Goal: Information Seeking & Learning: Learn about a topic

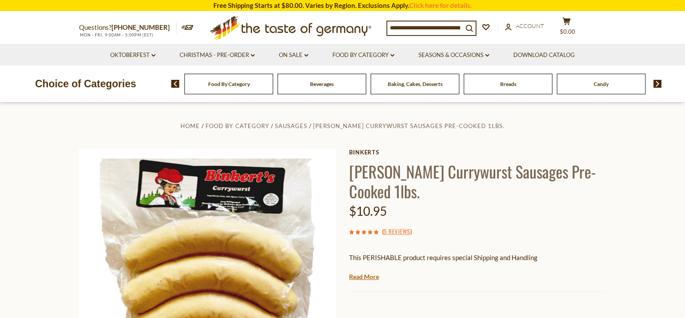
click at [362, 278] on link "Read More" at bounding box center [364, 277] width 30 height 9
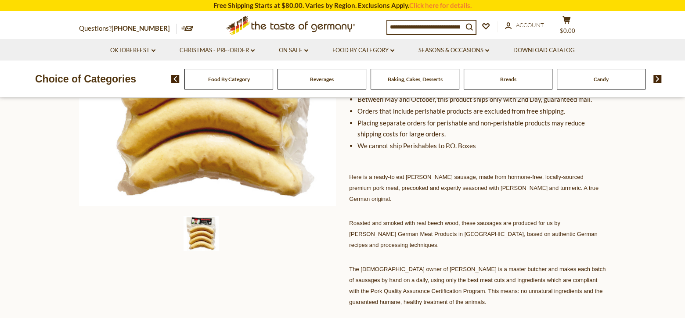
scroll to position [219, 0]
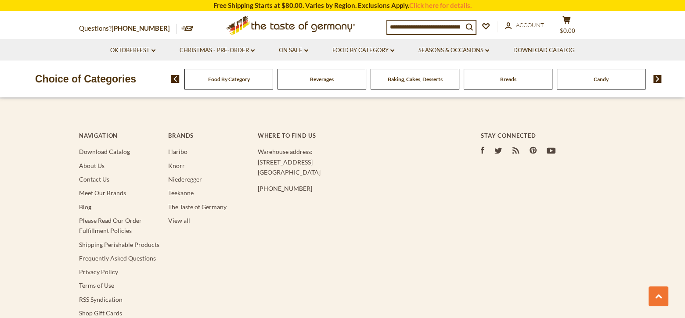
scroll to position [2238, 0]
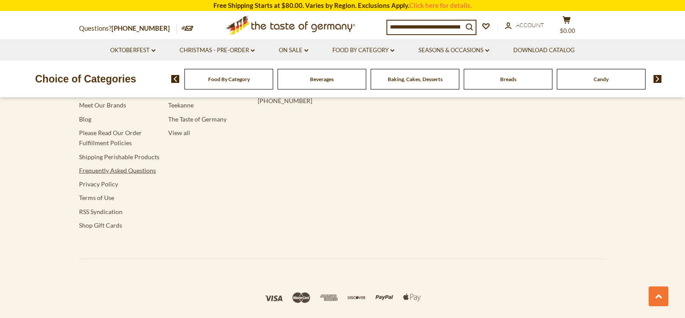
click at [110, 167] on link "Frequently Asked Questions" at bounding box center [117, 170] width 77 height 7
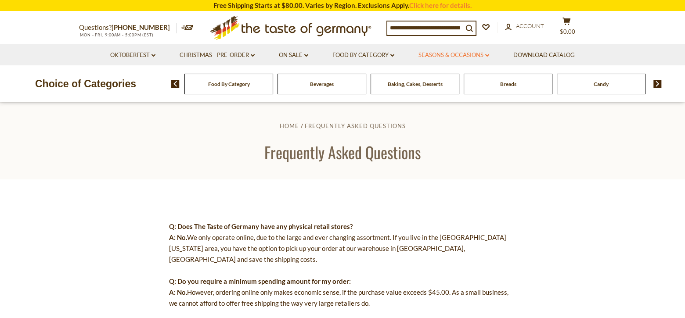
click at [484, 54] on link "Seasons & Occasions dropdown_arrow" at bounding box center [453, 55] width 71 height 10
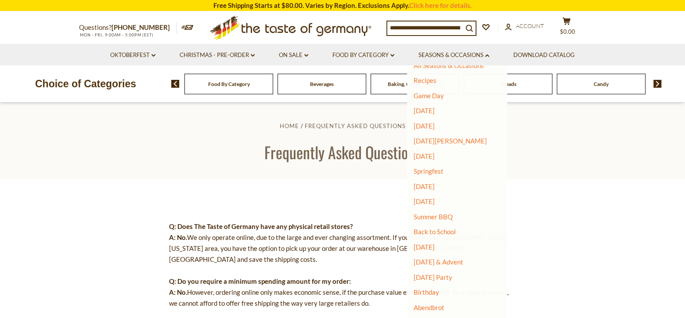
scroll to position [18, 0]
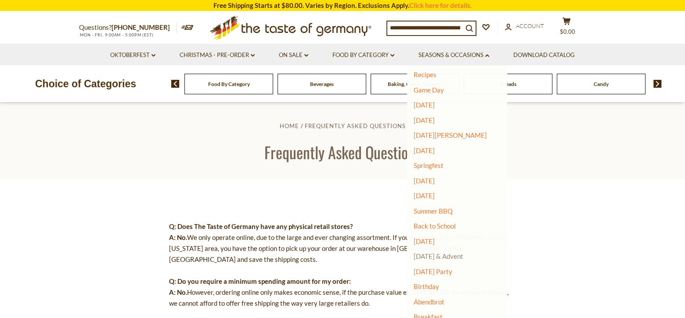
click at [457, 257] on link "[DATE] & Advent" at bounding box center [438, 256] width 50 height 8
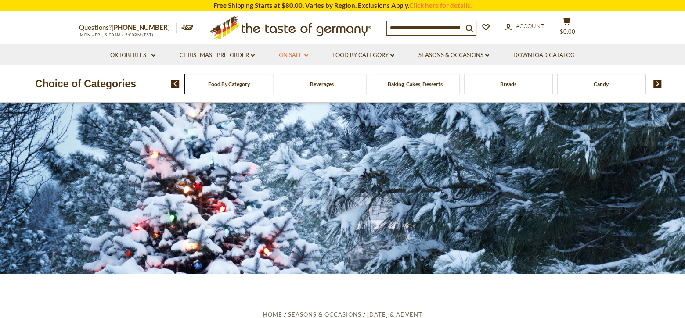
click at [304, 55] on icon "dropdown_arrow" at bounding box center [306, 55] width 4 height 3
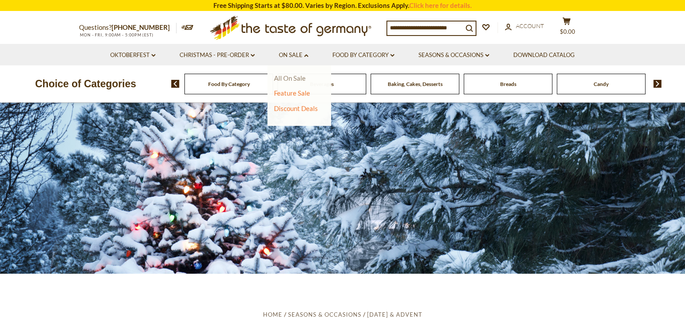
click at [283, 79] on link "All On Sale" at bounding box center [290, 78] width 32 height 8
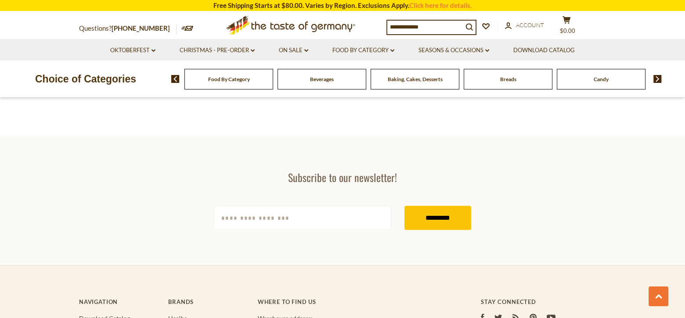
scroll to position [307, 0]
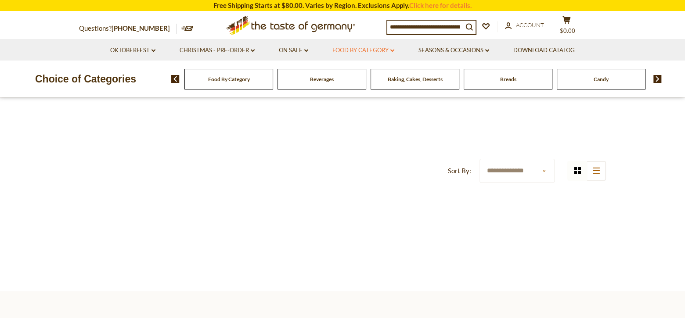
click at [392, 50] on icon at bounding box center [392, 50] width 4 height 3
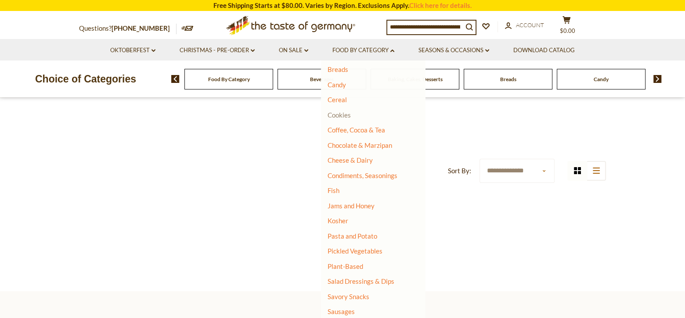
scroll to position [132, 0]
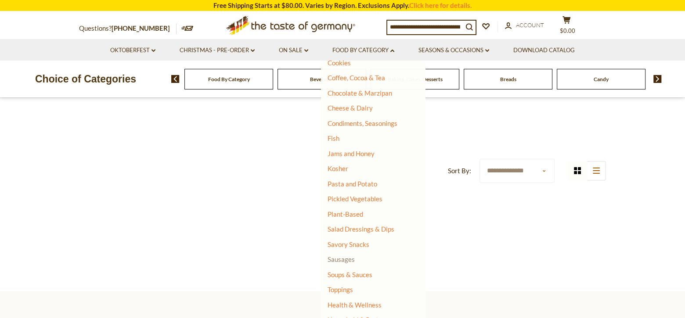
click at [335, 258] on link "Sausages" at bounding box center [340, 259] width 27 height 8
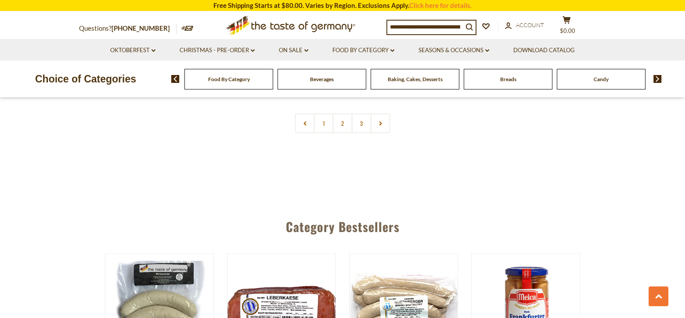
scroll to position [2238, 0]
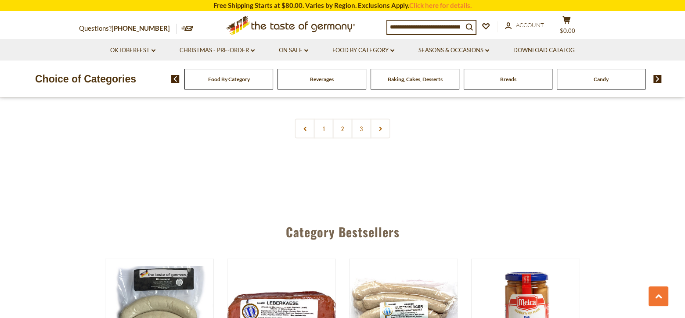
click at [662, 74] on div "Food By Category Beverages Baking, Cakes, Desserts Breads Candy Cereal Cookies …" at bounding box center [427, 78] width 513 height 21
click at [659, 78] on img at bounding box center [657, 79] width 8 height 8
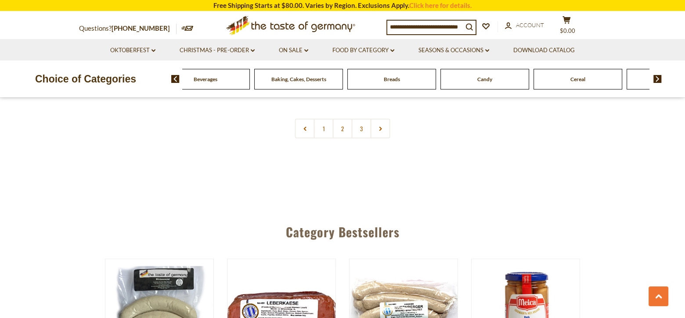
click at [659, 78] on img at bounding box center [657, 79] width 8 height 8
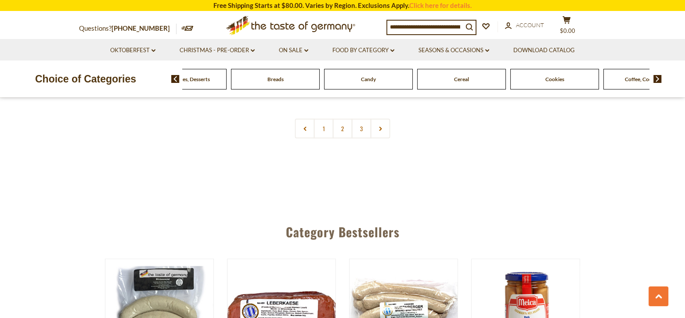
click at [659, 78] on img at bounding box center [657, 79] width 8 height 8
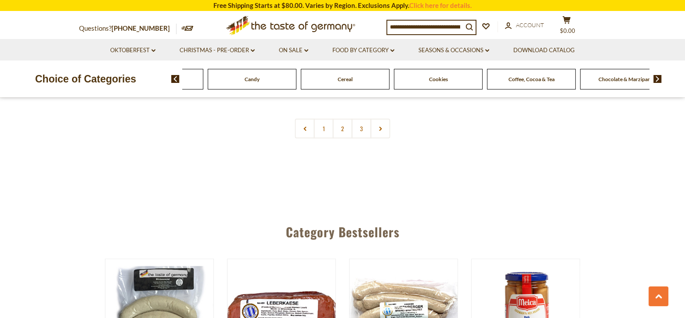
click at [659, 78] on img at bounding box center [657, 79] width 8 height 8
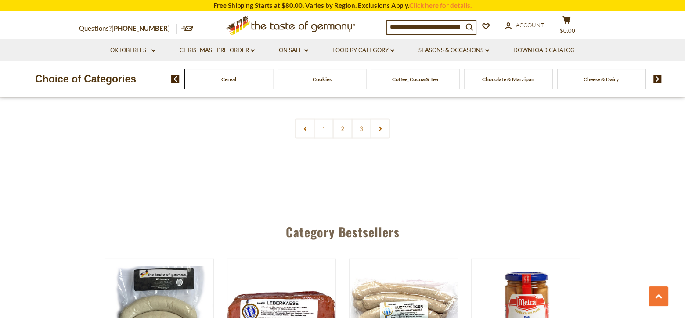
click at [659, 78] on img at bounding box center [657, 79] width 8 height 8
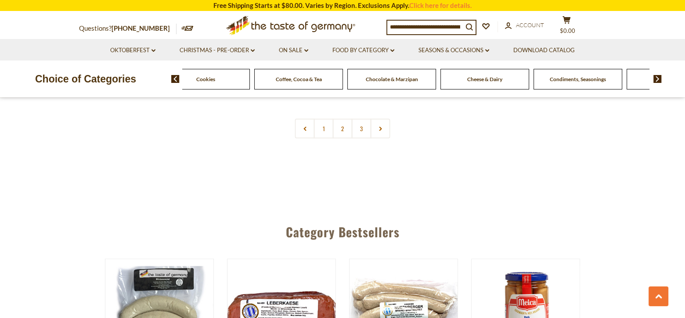
click at [659, 78] on img at bounding box center [657, 79] width 8 height 8
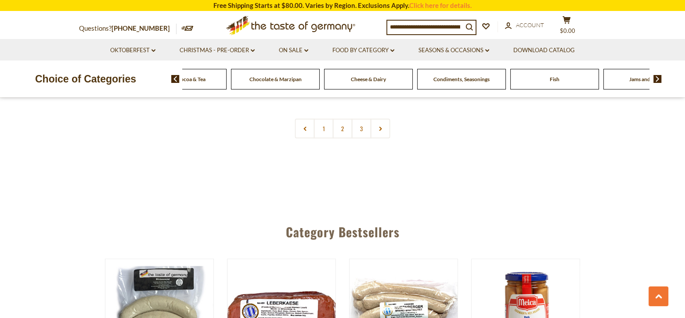
click at [659, 78] on img at bounding box center [657, 79] width 8 height 8
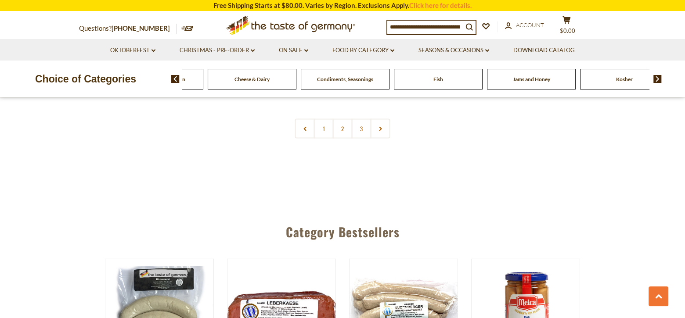
click at [337, 79] on span "Condiments, Seasonings" at bounding box center [345, 79] width 56 height 7
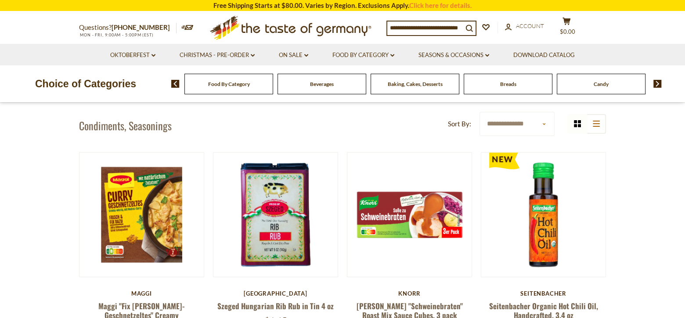
scroll to position [219, 0]
click at [412, 26] on input at bounding box center [424, 28] width 75 height 12
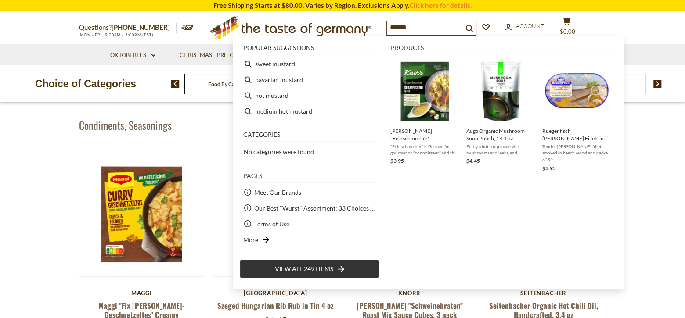
type input "*******"
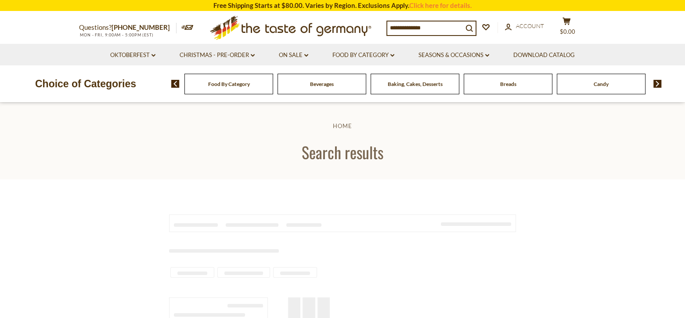
type input "*******"
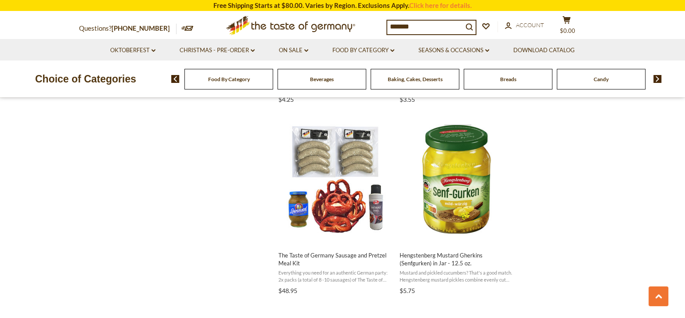
scroll to position [922, 0]
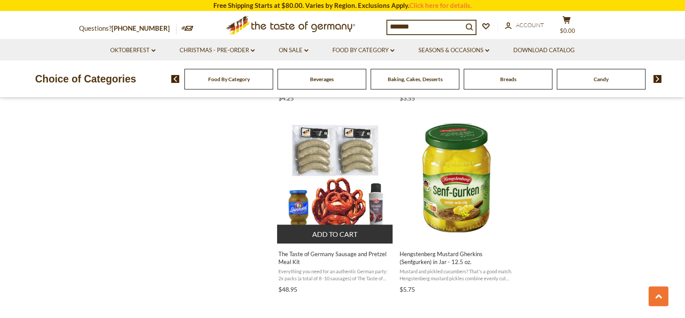
click at [325, 256] on span "The Taste of Germany Sausage and Pretzel Meal Kit" at bounding box center [335, 258] width 114 height 16
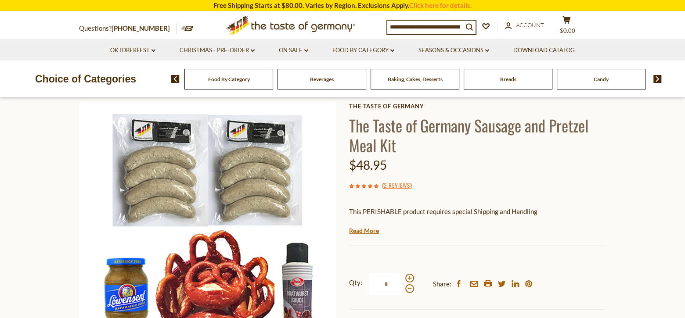
scroll to position [44, 0]
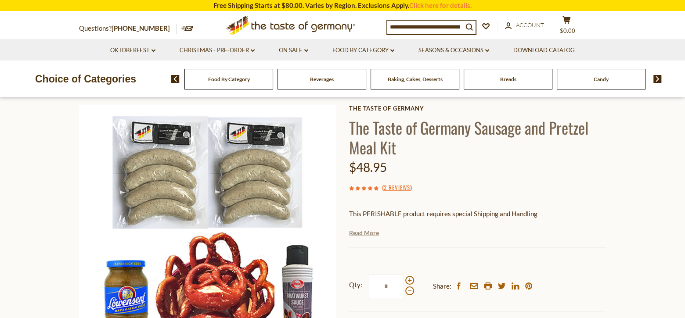
click at [355, 234] on link "Read More" at bounding box center [364, 233] width 30 height 9
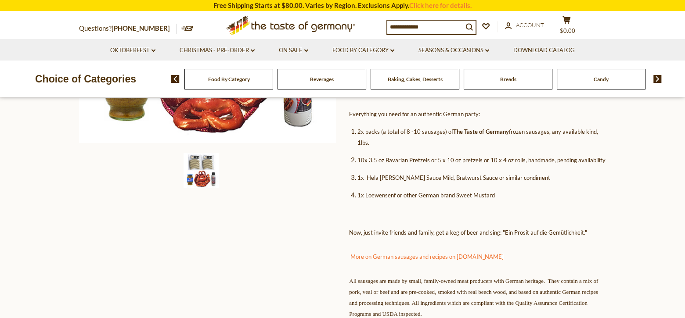
scroll to position [263, 0]
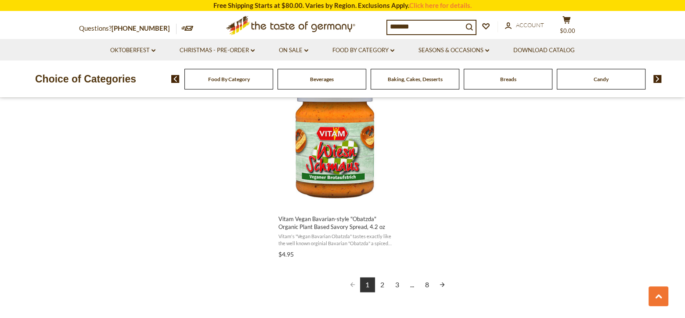
scroll to position [1536, 0]
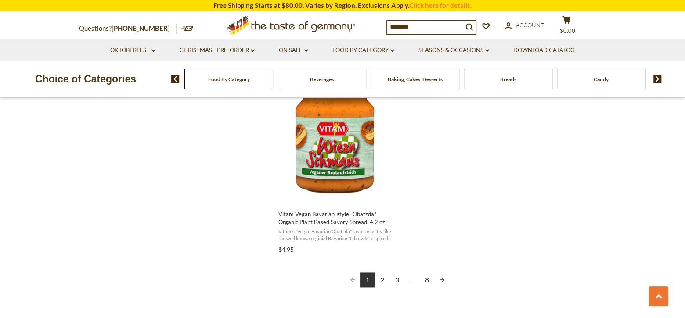
click at [381, 280] on link "2" at bounding box center [382, 280] width 15 height 15
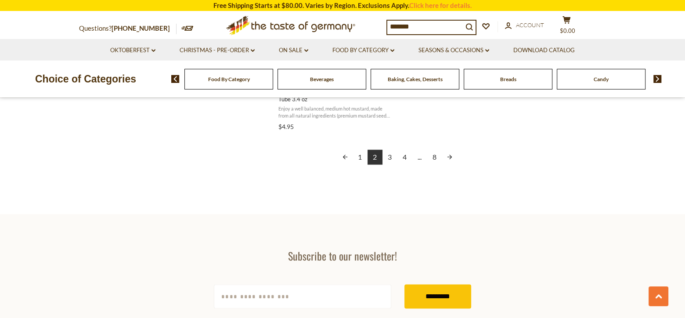
scroll to position [1580, 0]
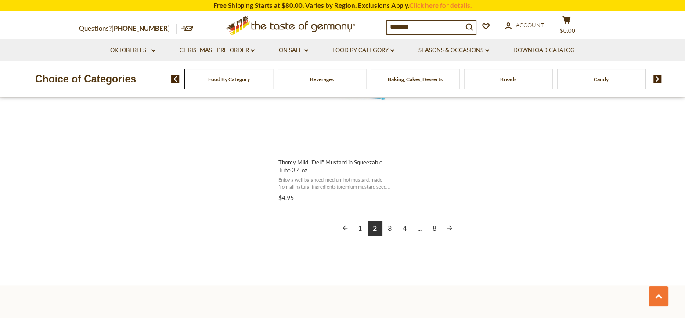
drag, startPoint x: 415, startPoint y: 24, endPoint x: 361, endPoint y: 30, distance: 54.7
click at [361, 29] on div "Questions? 800-881-6419 MON - FRI, 9:00AM - 5:00PM (EST) .st0{fill:#EDD300;} .s…" at bounding box center [342, 25] width 540 height 27
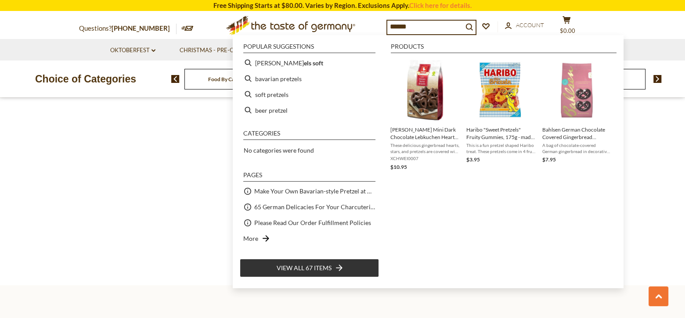
type input "*******"
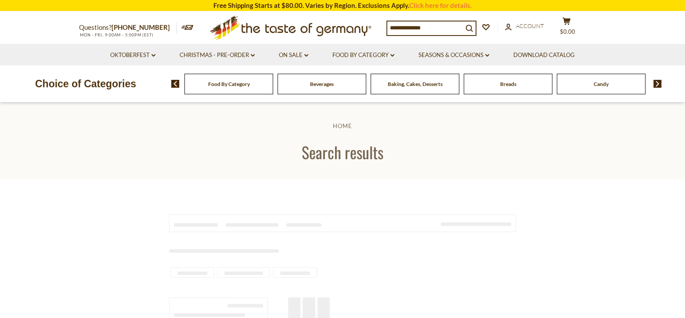
type input "*******"
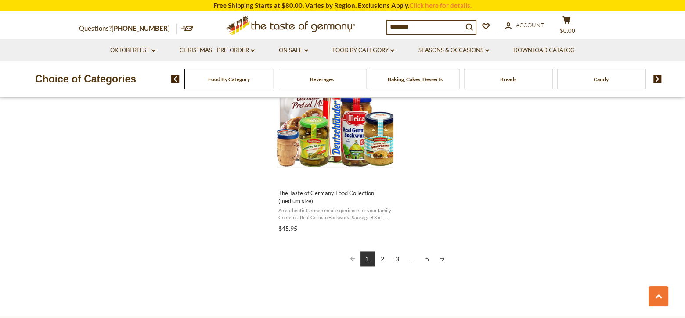
scroll to position [1668, 0]
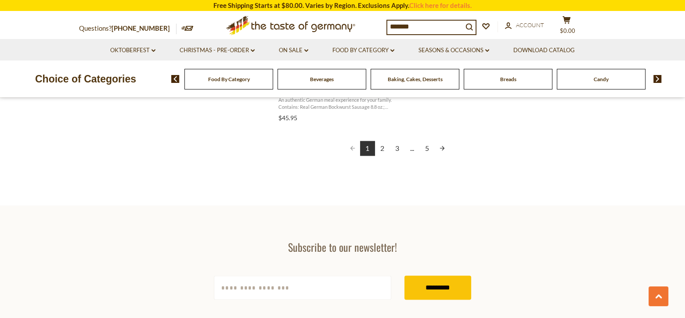
click at [381, 149] on link "2" at bounding box center [382, 148] width 15 height 15
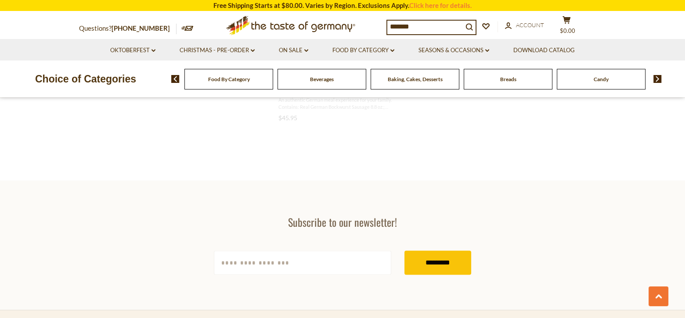
scroll to position [1171, 0]
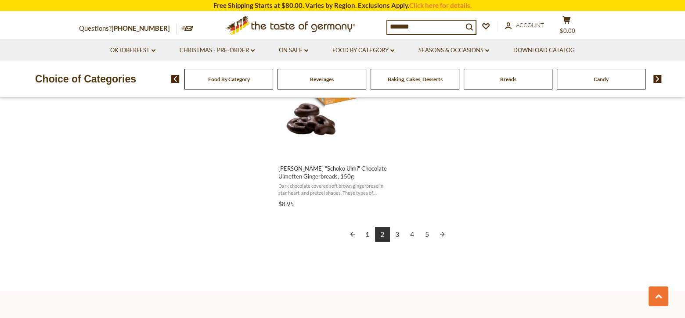
scroll to position [1580, 0]
click at [397, 229] on link "3" at bounding box center [397, 236] width 15 height 15
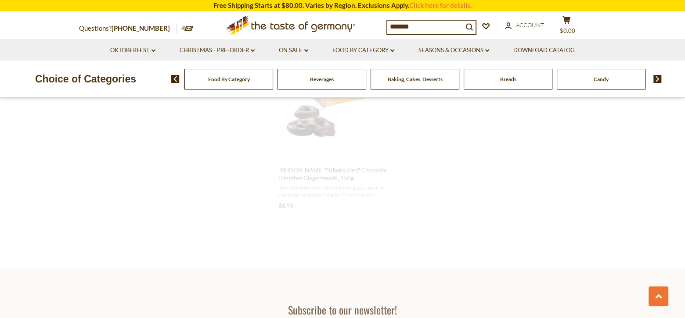
scroll to position [624, 0]
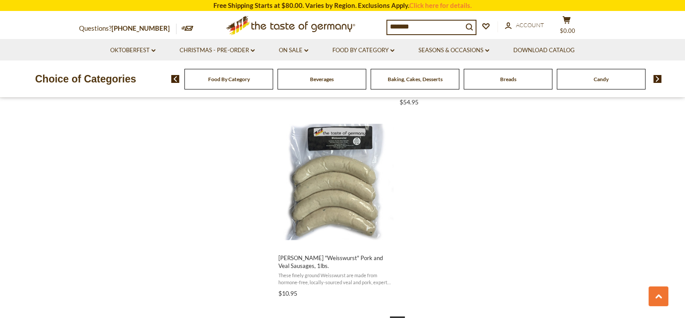
scroll to position [1755, 0]
